Goal: Task Accomplishment & Management: Use online tool/utility

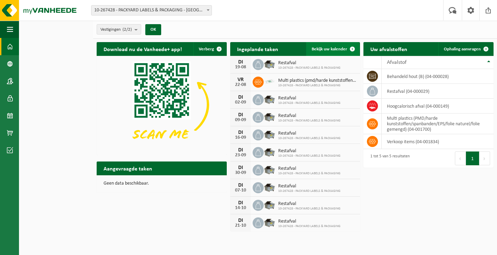
click at [334, 44] on link "Bekijk uw kalender" at bounding box center [332, 49] width 53 height 14
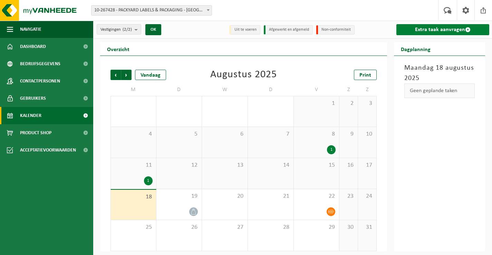
click at [401, 28] on link "Extra taak aanvragen" at bounding box center [442, 29] width 93 height 11
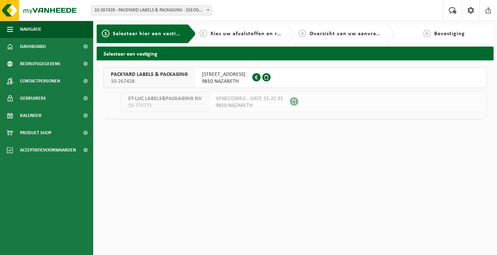
click at [195, 75] on div "VENECOWEG 24 9810 NAZARETH 0407.900.836" at bounding box center [223, 78] width 57 height 20
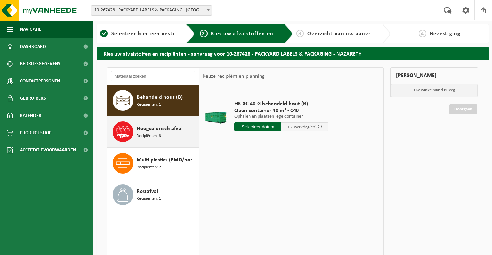
click at [170, 127] on span "Hoogcalorisch afval" at bounding box center [160, 129] width 46 height 8
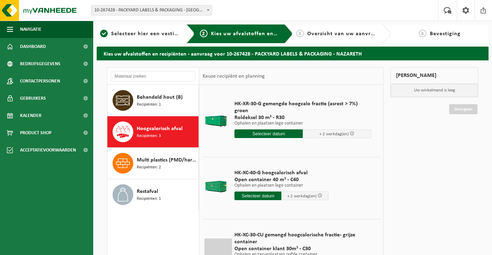
click at [253, 130] on input "text" at bounding box center [268, 134] width 68 height 9
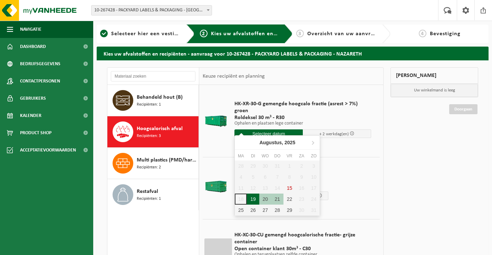
click at [253, 200] on div "19" at bounding box center [253, 199] width 12 height 11
type input "Van 2025-08-19"
type input "2025-08-19"
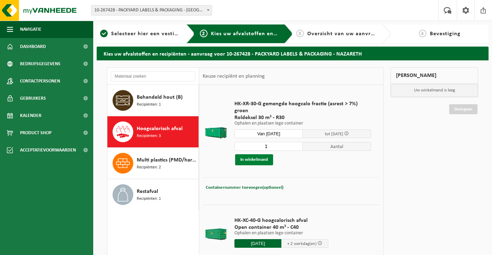
click at [256, 159] on button "In winkelmand" at bounding box center [254, 159] width 38 height 11
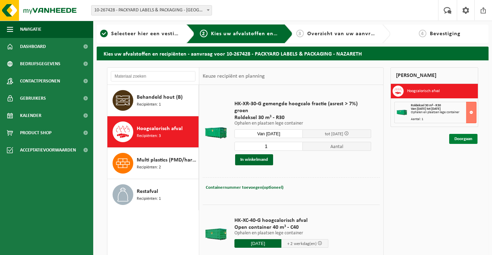
click at [466, 141] on link "Doorgaan" at bounding box center [463, 139] width 28 height 10
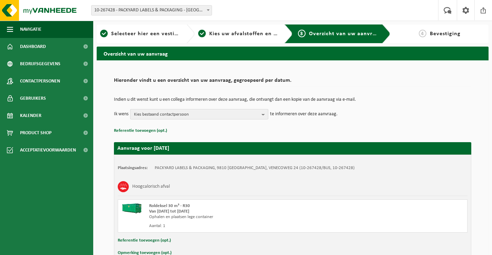
click at [221, 114] on span "Kies bestaand contactpersoon" at bounding box center [196, 114] width 125 height 10
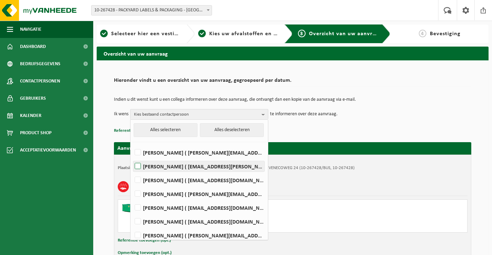
click at [188, 168] on label "CHRISTOPHE DE JANS ( christophe.de.jans@packyard.pro )" at bounding box center [198, 166] width 131 height 10
click at [132, 158] on input "CHRISTOPHE DE JANS ( christophe.de.jans@packyard.pro )" at bounding box center [132, 157] width 0 height 0
checkbox input "true"
click at [300, 130] on p "Referentie toevoegen (opt.)" at bounding box center [292, 130] width 357 height 9
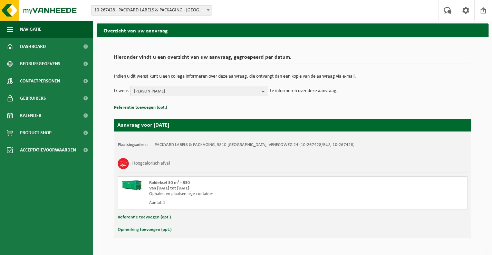
scroll to position [41, 0]
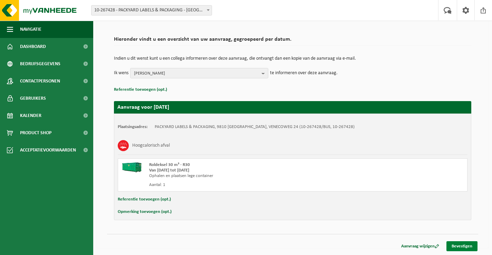
click at [458, 246] on link "Bevestigen" at bounding box center [462, 246] width 31 height 10
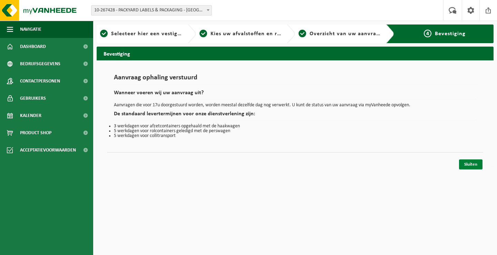
click at [466, 166] on link "Sluiten" at bounding box center [470, 165] width 23 height 10
